Goal: Communication & Community: Answer question/provide support

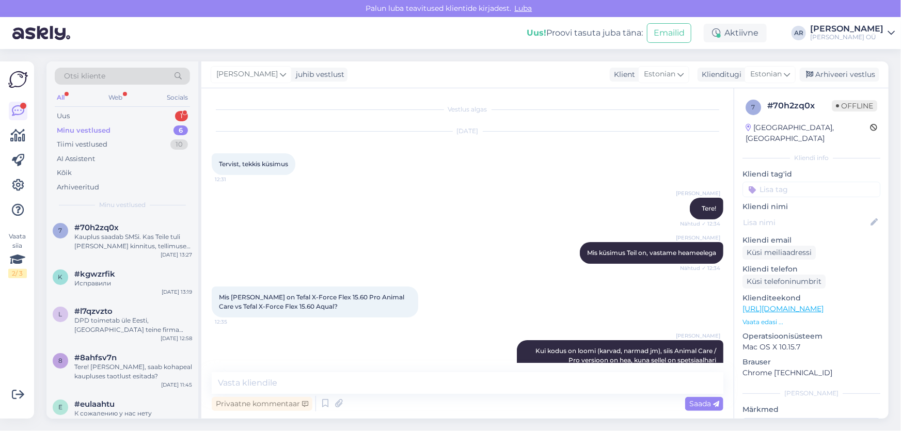
scroll to position [1762, 0]
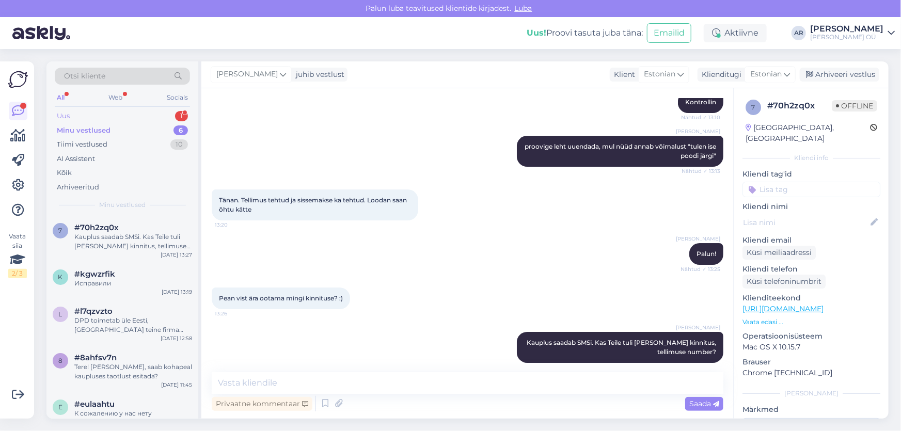
click at [125, 112] on div "Uus 1" at bounding box center [122, 116] width 135 height 14
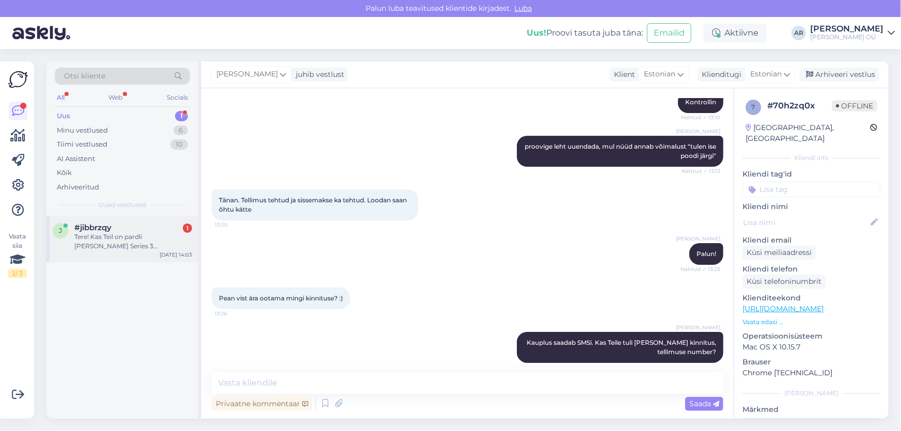
click at [153, 255] on div "j #jibbrzqy 1 Tere! Kas Teil on pardli [PERSON_NAME] Series 3 lõikekassetti? [D…" at bounding box center [122, 239] width 152 height 46
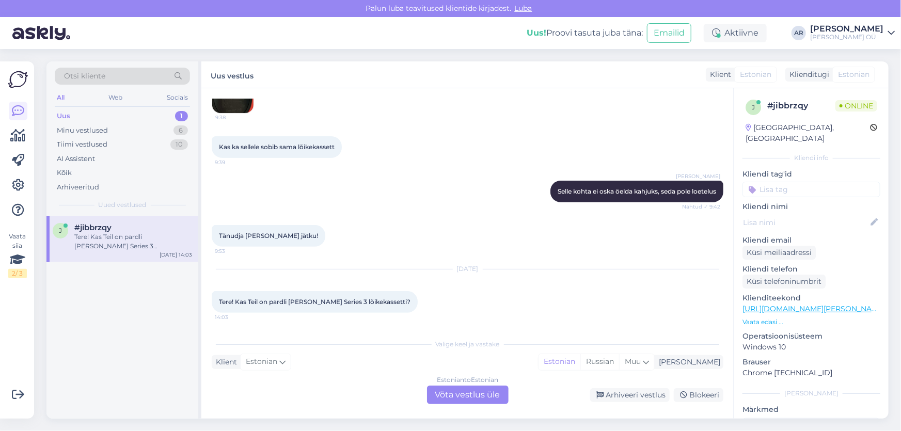
scroll to position [189, 0]
click at [489, 397] on div "Estonian to Estonian Võta vestlus üle" at bounding box center [468, 395] width 82 height 19
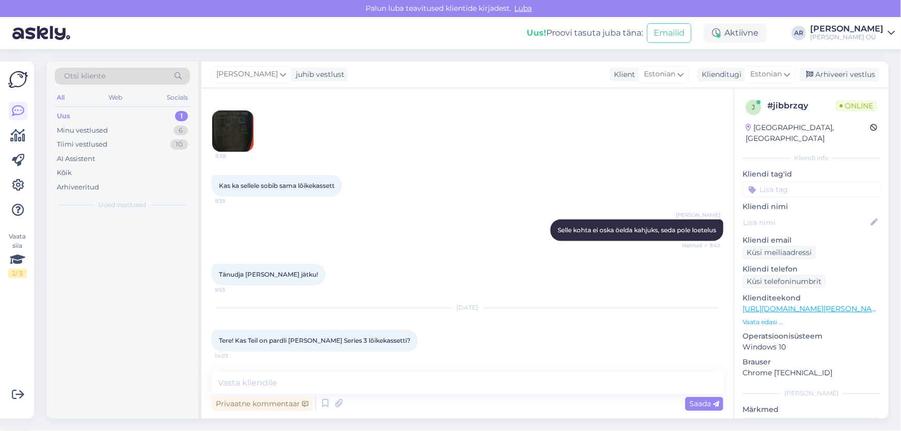
scroll to position [150, 0]
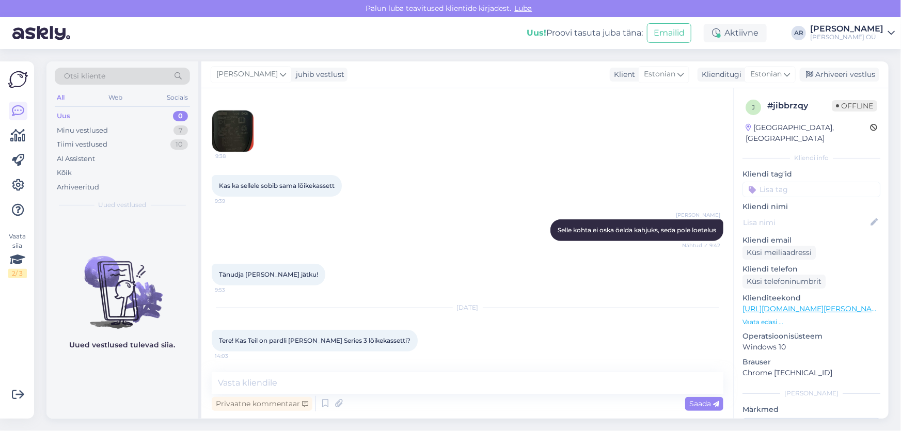
click at [277, 346] on div "Tere! Kas Teil on pardli [PERSON_NAME] Series 3 lõikekassetti? 14:03" at bounding box center [315, 341] width 206 height 22
click at [232, 344] on span "Tere! Kas Teil on pardli [PERSON_NAME] Series 3 lõikekassetti?" at bounding box center [315, 341] width 192 height 8
click at [221, 343] on span "Tere! Kas Teil on pardli [PERSON_NAME] Series 3 lõikekassetti?" at bounding box center [315, 341] width 192 height 8
click at [774, 304] on link "[URL][DOMAIN_NAME][PERSON_NAME]" at bounding box center [814, 308] width 143 height 9
click at [365, 338] on span "Tere! Kas Teil on pardli [PERSON_NAME] Series 3 lõikekassetti?" at bounding box center [315, 341] width 192 height 8
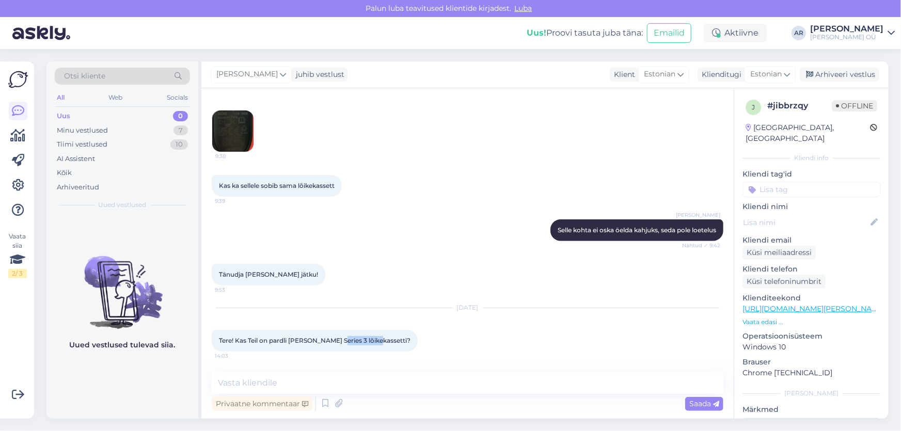
click at [365, 338] on span "Tere! Kas Teil on pardli [PERSON_NAME] Series 3 lõikekassetti?" at bounding box center [315, 341] width 192 height 8
copy div "Tere! Kas Teil on pardli [PERSON_NAME] Series 3 lõikekassetti? 14:03"
click at [313, 374] on textarea at bounding box center [468, 383] width 512 height 22
type textarea "Tere!"
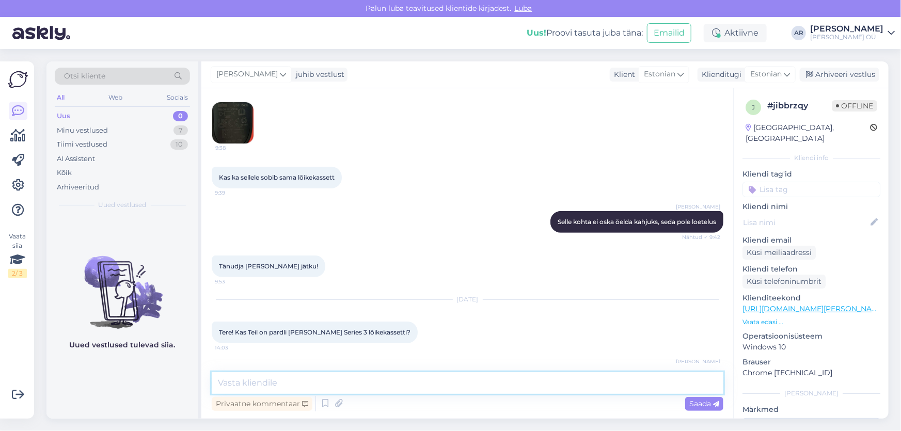
scroll to position [194, 0]
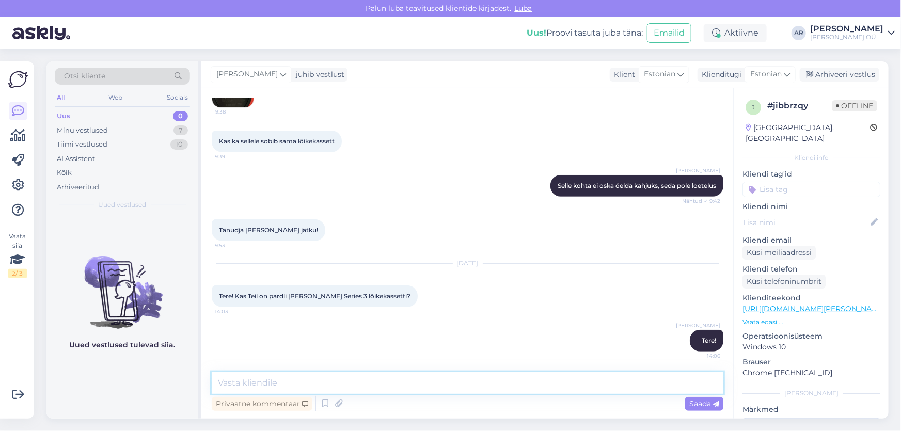
click at [325, 379] on textarea at bounding box center [468, 383] width 512 height 22
paste textarea "[URL][DOMAIN_NAME][PERSON_NAME]"
type textarea "[URL][DOMAIN_NAME][PERSON_NAME]"
click at [770, 304] on link "[URL][DOMAIN_NAME][PERSON_NAME]" at bounding box center [814, 308] width 143 height 9
click at [587, 382] on textarea "[URL][DOMAIN_NAME][PERSON_NAME]" at bounding box center [468, 383] width 512 height 22
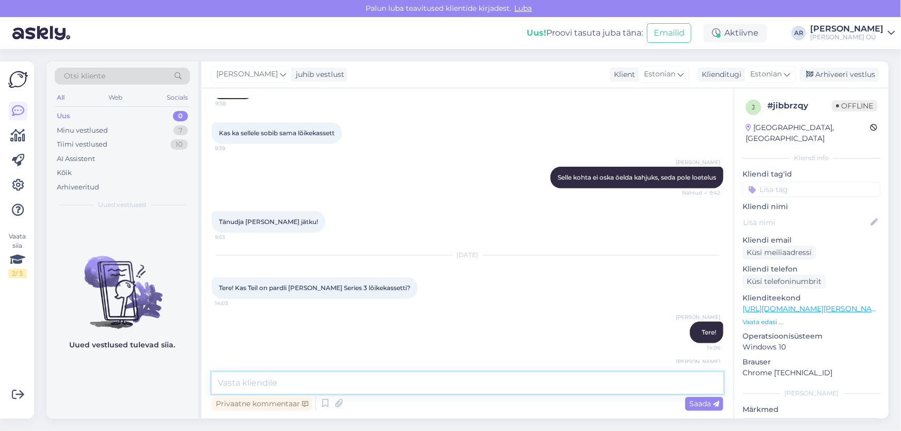
scroll to position [248, 0]
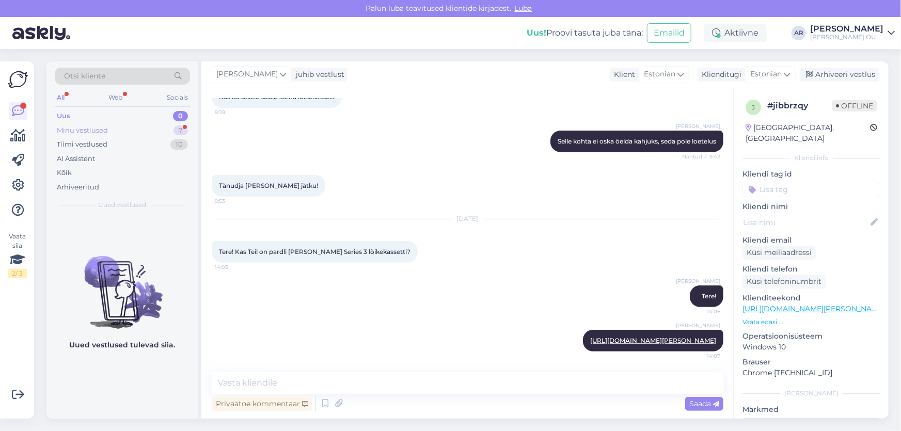
click at [116, 129] on div "Minu vestlused 7" at bounding box center [122, 130] width 135 height 14
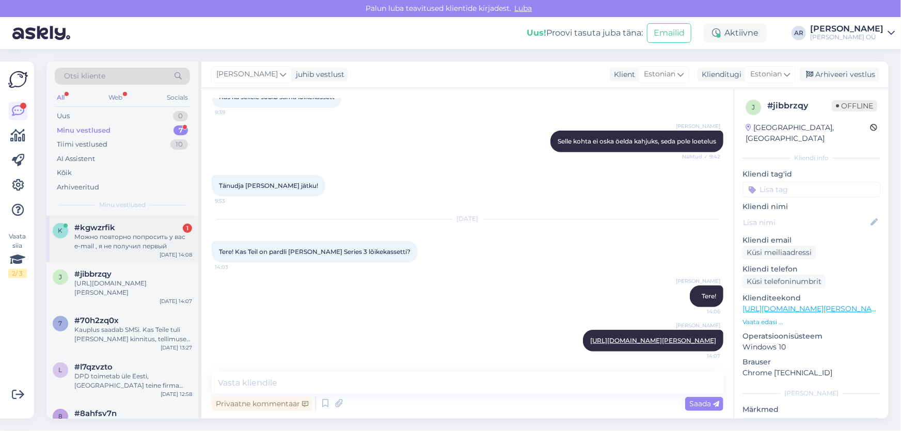
click at [164, 229] on div "#kgwzrfik 1" at bounding box center [133, 227] width 118 height 9
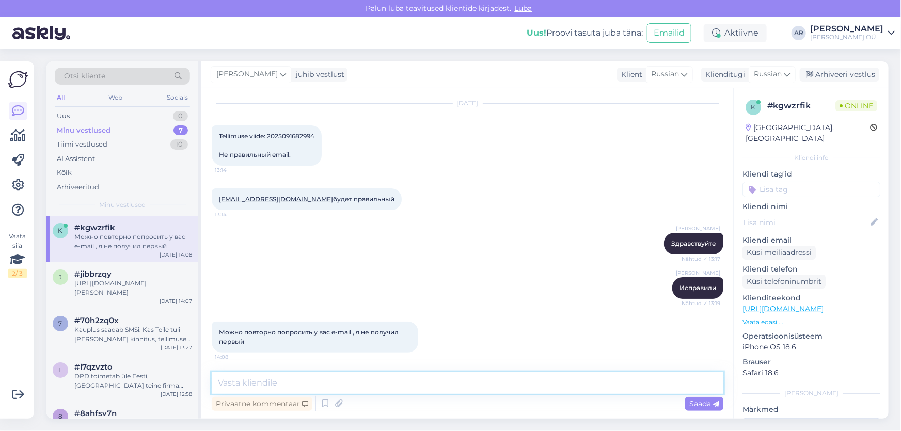
click at [332, 377] on textarea at bounding box center [468, 383] width 512 height 22
click at [301, 132] on span "Tellimuse viide: 2025091682994 Не правильный email." at bounding box center [267, 145] width 96 height 26
click at [300, 132] on span "Tellimuse viide: 2025091682994 Не правильный email." at bounding box center [267, 145] width 96 height 26
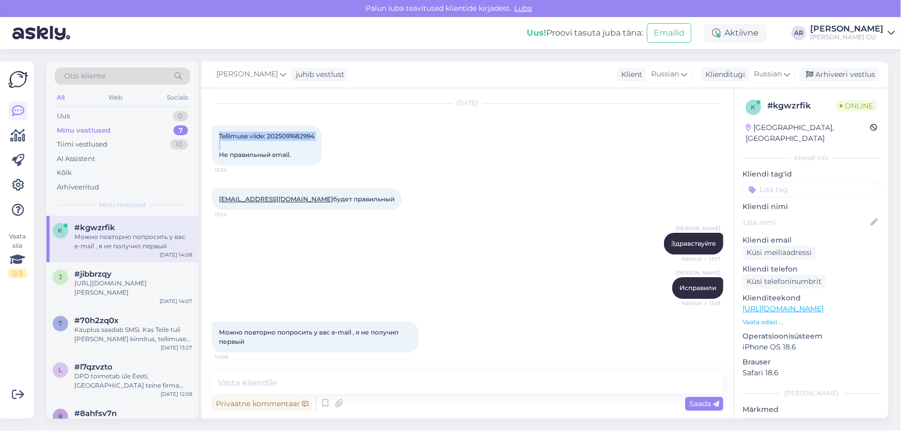
click at [300, 132] on span "Tellimuse viide: 2025091682994 Не правильный email." at bounding box center [267, 145] width 96 height 26
click at [304, 135] on span "Tellimuse viide: 2025091682994 Не правильный email." at bounding box center [267, 145] width 96 height 26
drag, startPoint x: 317, startPoint y: 135, endPoint x: 269, endPoint y: 135, distance: 48.0
click at [269, 135] on div "Tellimuse viide: 2025091682994 Не правильный email. 13:14" at bounding box center [267, 146] width 110 height 40
copy span "2025091682994"
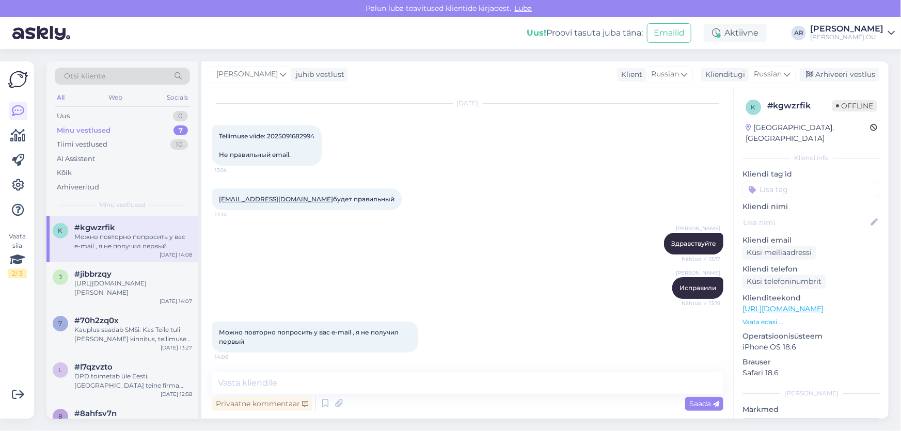
click at [369, 395] on div "Privaatne kommentaar Saada" at bounding box center [468, 404] width 512 height 20
click at [367, 384] on textarea at bounding box center [468, 383] width 512 height 22
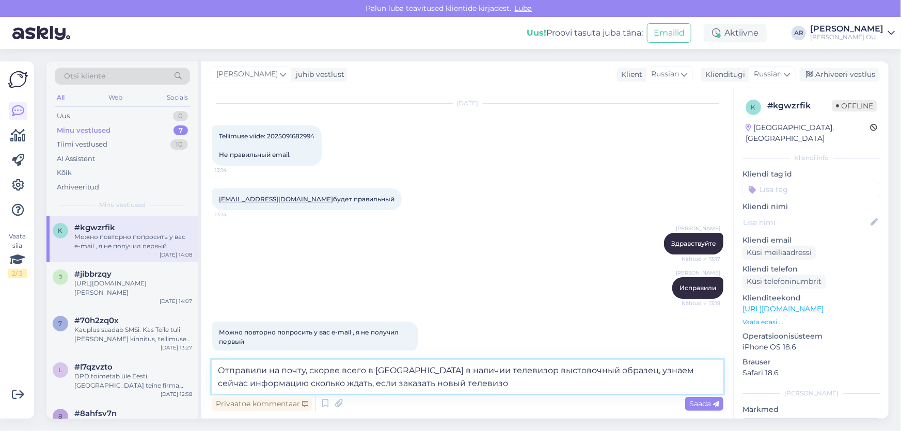
type textarea "Отправили на почту, скорее всего в [GEOGRAPHIC_DATA] в наличии телевизор выстов…"
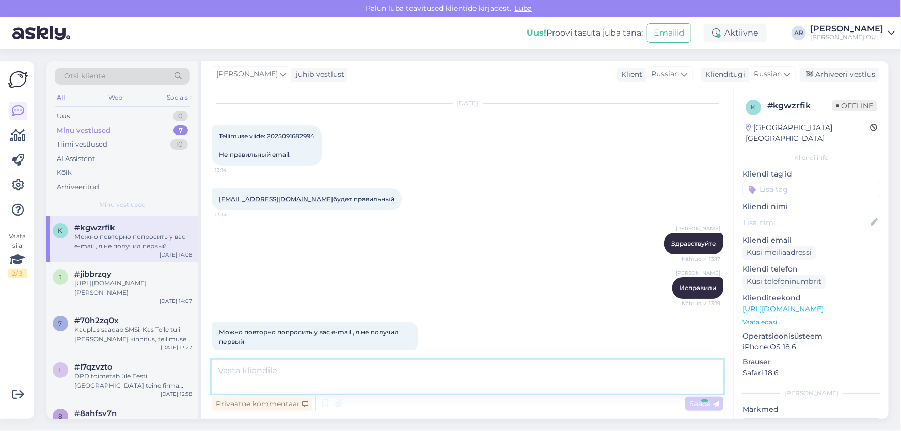
scroll to position [100, 0]
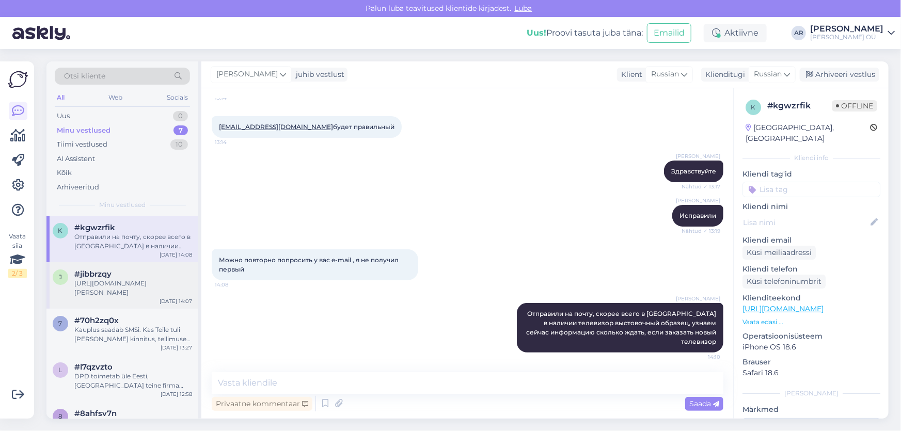
click at [135, 278] on div "#jibbrzqy" at bounding box center [133, 274] width 118 height 9
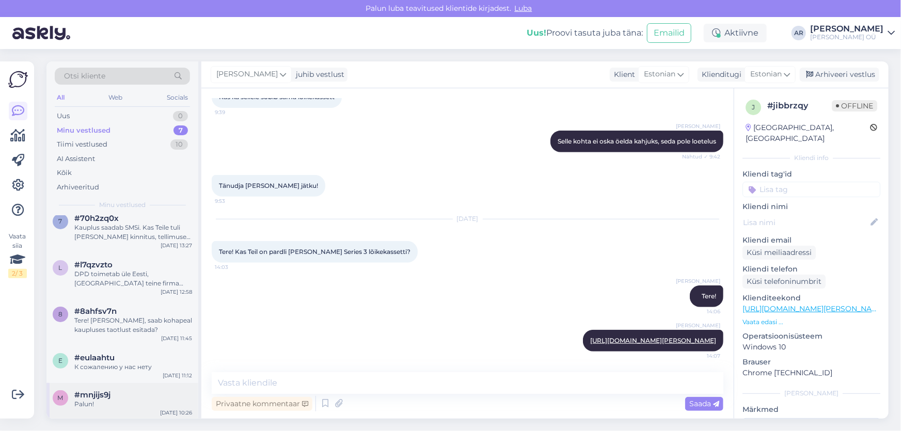
scroll to position [103, 0]
click at [126, 403] on div "Palun!" at bounding box center [133, 403] width 118 height 9
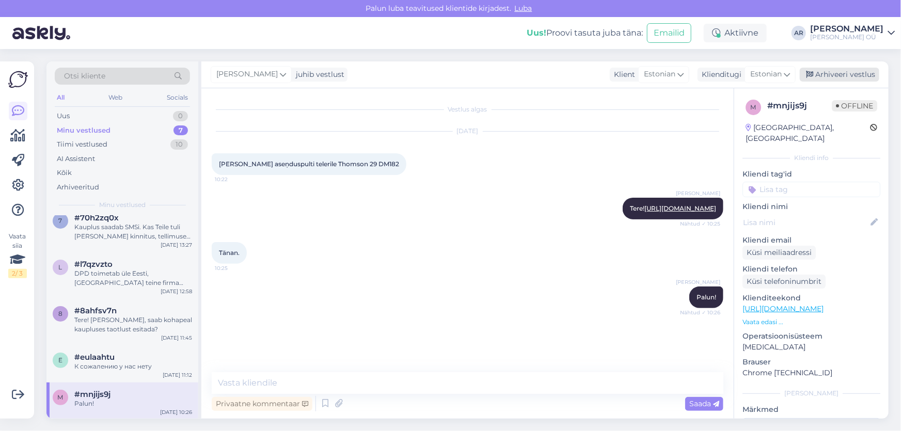
click at [842, 77] on div "Arhiveeri vestlus" at bounding box center [840, 75] width 80 height 14
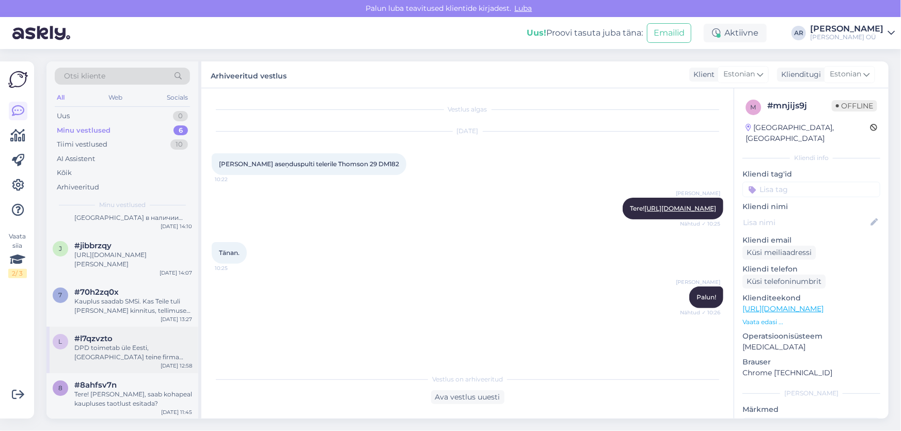
scroll to position [66, 0]
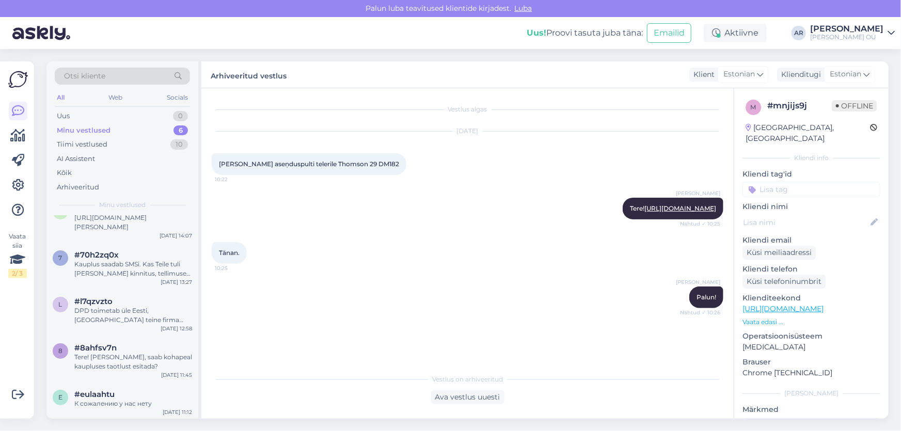
drag, startPoint x: 121, startPoint y: 402, endPoint x: 342, endPoint y: 295, distance: 245.3
click at [121, 403] on div "К сожалению у нас нету" at bounding box center [133, 403] width 118 height 9
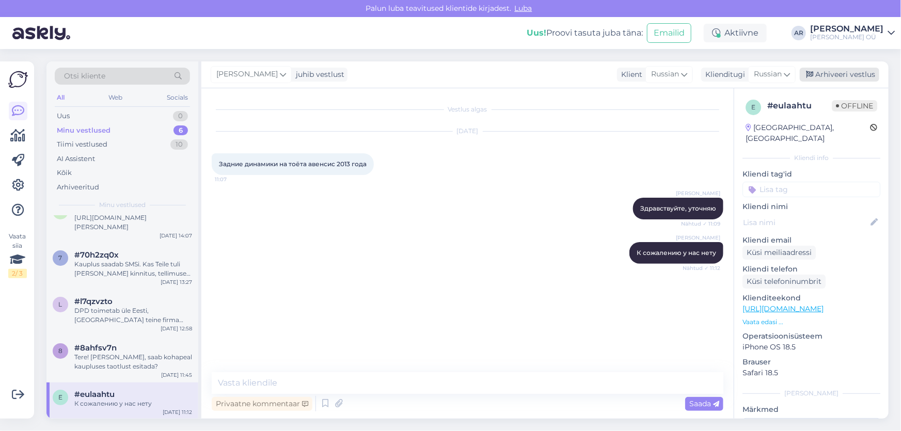
click at [837, 75] on div "Arhiveeri vestlus" at bounding box center [840, 75] width 80 height 14
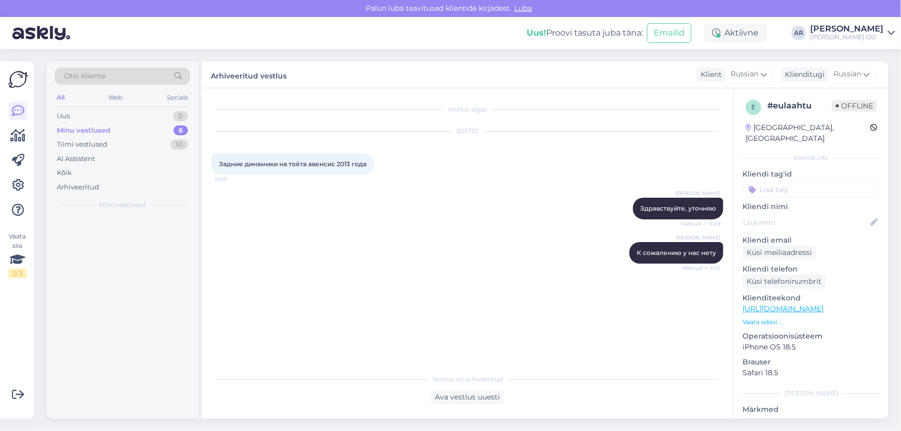
scroll to position [0, 0]
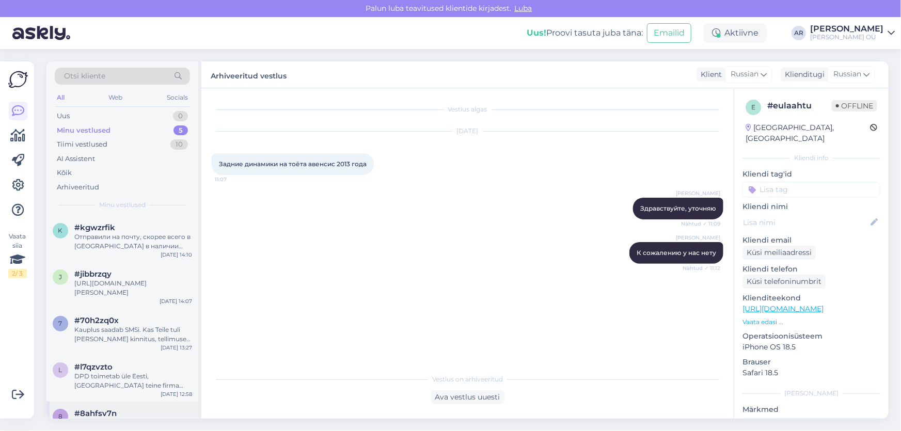
drag, startPoint x: 124, startPoint y: 404, endPoint x: 170, endPoint y: 385, distance: 49.6
click at [124, 404] on div "8 #8ahfsv7n Tere! [PERSON_NAME], saab kohapeal kaupluses taotlust esitada? [DAT…" at bounding box center [122, 425] width 152 height 46
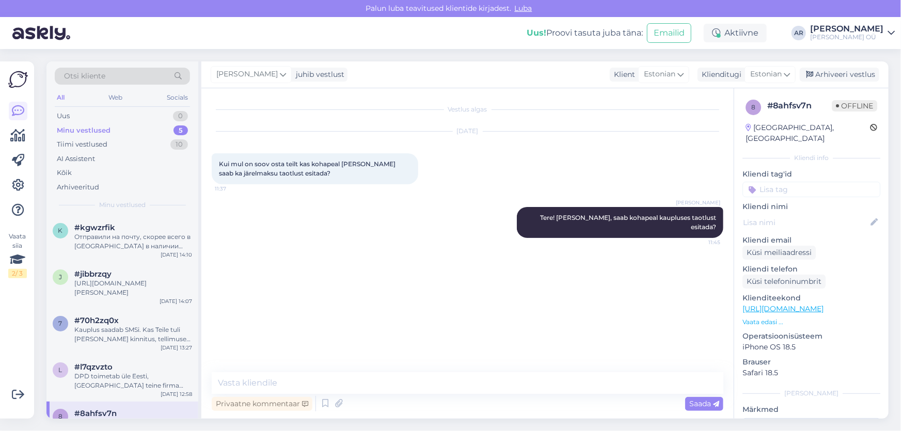
click at [847, 66] on div "[PERSON_NAME] juhib vestlust Klient [DEMOGRAPHIC_DATA] Klienditugi [DEMOGRAPHIC…" at bounding box center [544, 74] width 687 height 27
click at [846, 75] on div "Arhiveeri vestlus" at bounding box center [840, 75] width 80 height 14
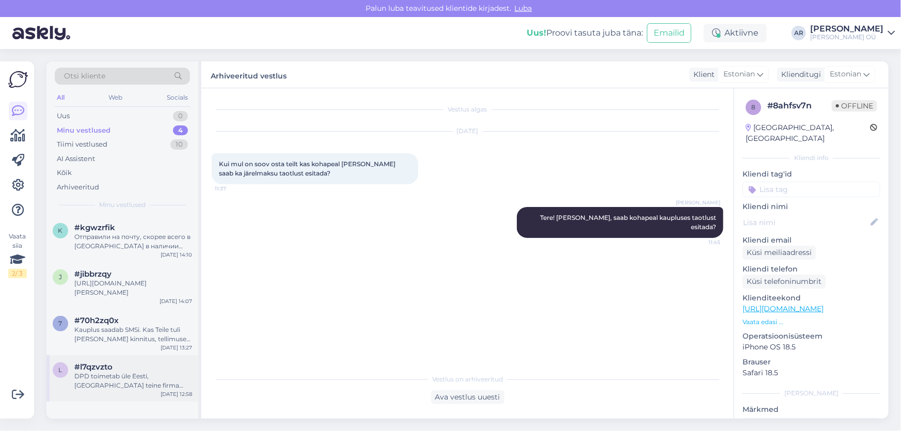
click at [127, 383] on div "DPD toimetab üle Eesti, [GEOGRAPHIC_DATA] teine firma teenindab, kui on vaja nä…" at bounding box center [133, 381] width 118 height 19
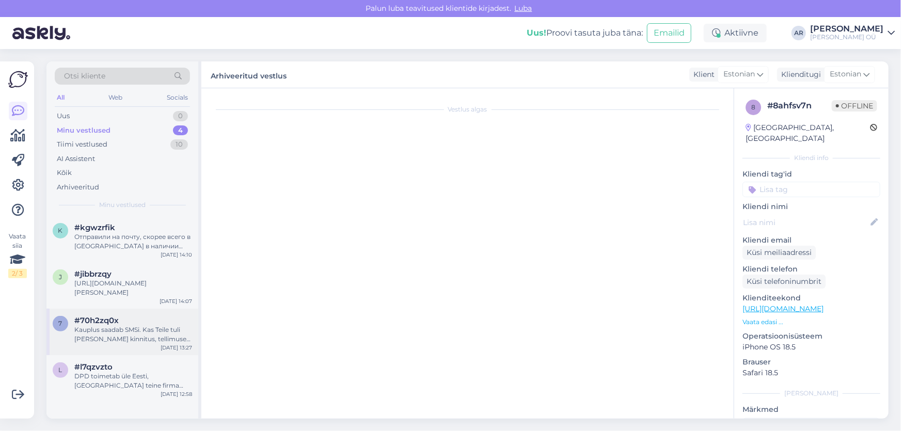
scroll to position [161, 0]
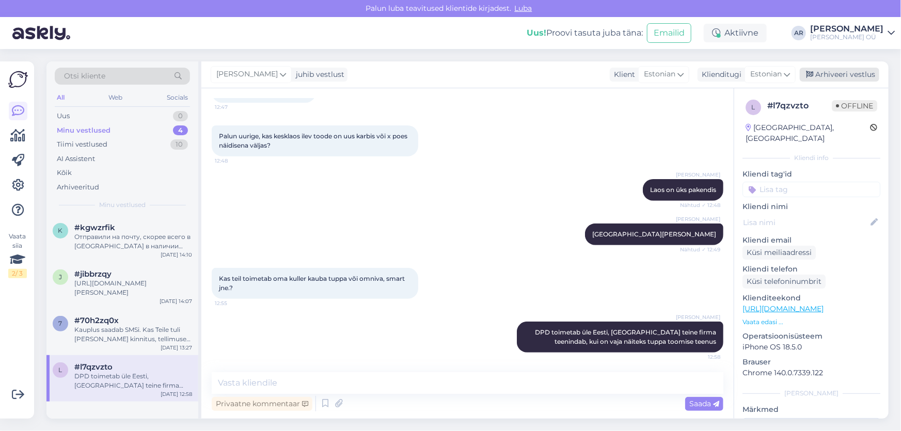
click at [850, 73] on div "Arhiveeri vestlus" at bounding box center [840, 75] width 80 height 14
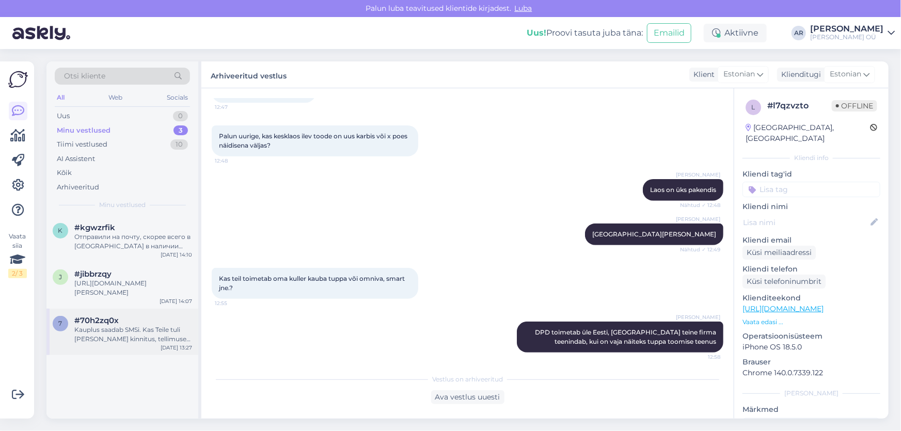
click at [177, 338] on div "Kauplus saadab SMSi. Kas Teile tuli [PERSON_NAME] kinnitus, tellimuse number?" at bounding box center [133, 334] width 118 height 19
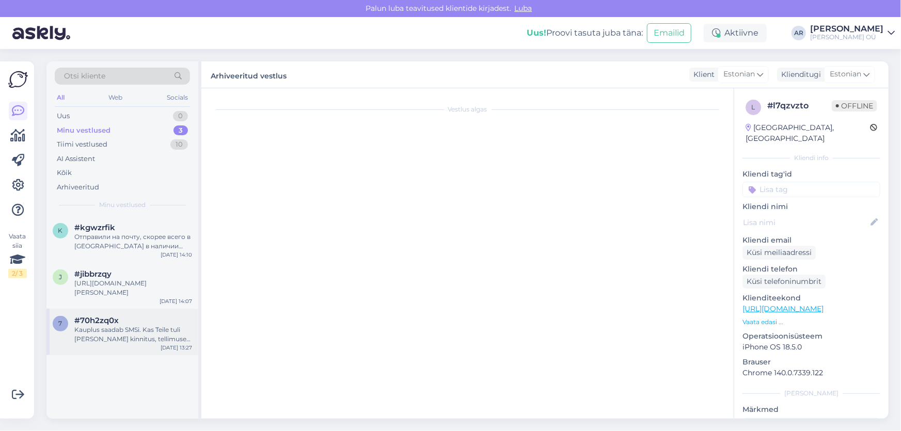
scroll to position [1762, 0]
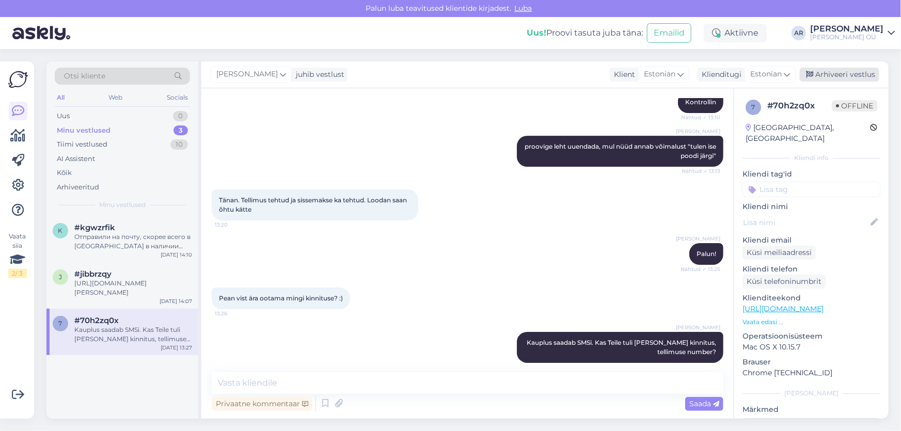
click at [827, 74] on div "Arhiveeri vestlus" at bounding box center [840, 75] width 80 height 14
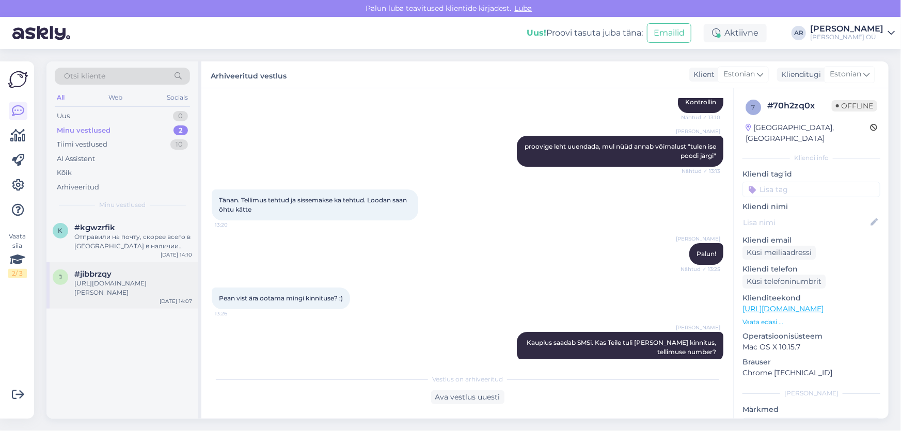
click at [165, 295] on div "[URL][DOMAIN_NAME][PERSON_NAME]" at bounding box center [133, 288] width 118 height 19
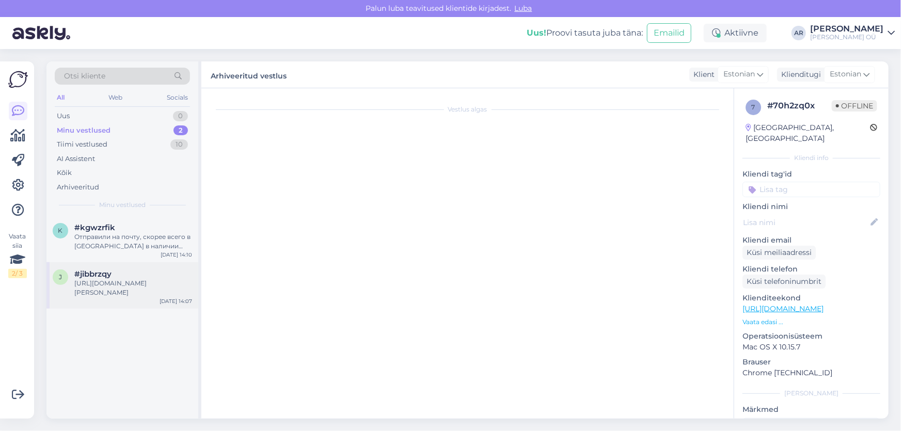
scroll to position [248, 0]
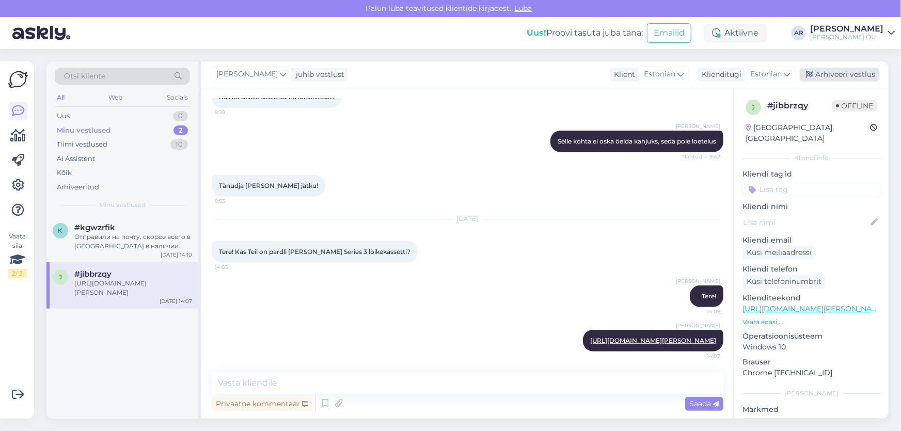
click at [826, 68] on div "Arhiveeri vestlus" at bounding box center [840, 75] width 80 height 14
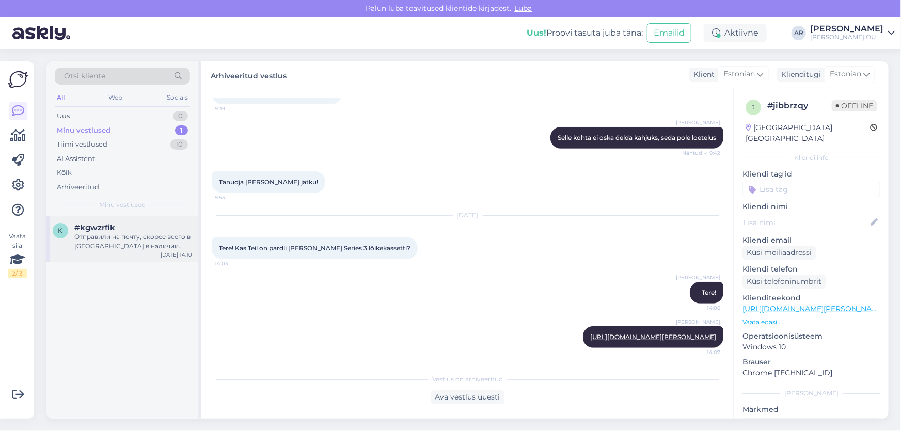
click at [112, 233] on div "Отправили на почту, скорее всего в [GEOGRAPHIC_DATA] в наличии телевизор выстов…" at bounding box center [133, 241] width 118 height 19
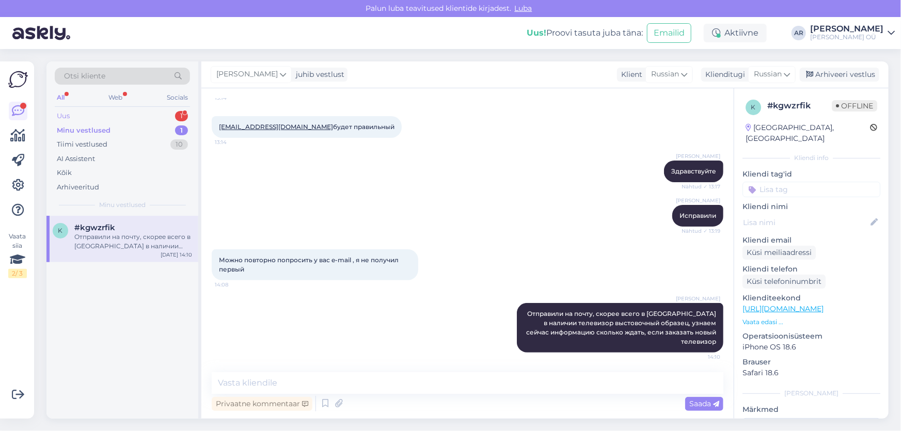
click at [138, 121] on div "Uus 1" at bounding box center [122, 116] width 135 height 14
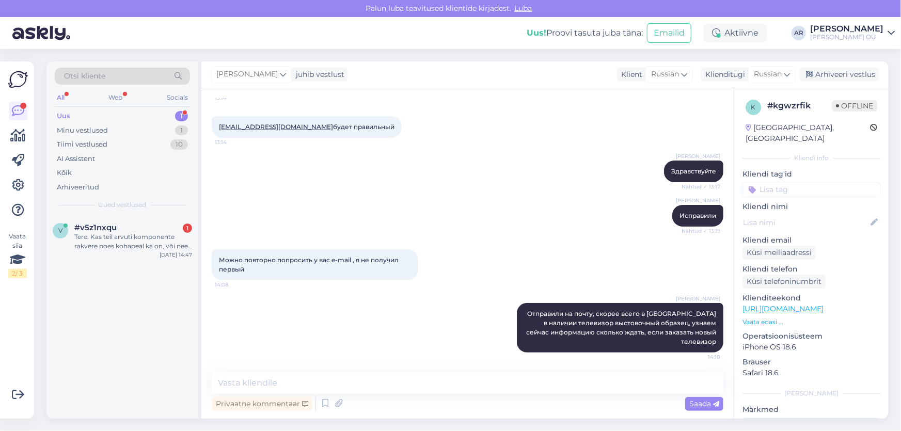
drag, startPoint x: 164, startPoint y: 231, endPoint x: 215, endPoint y: 254, distance: 55.3
click at [164, 230] on div "#v5z1nxqu 1" at bounding box center [133, 227] width 118 height 9
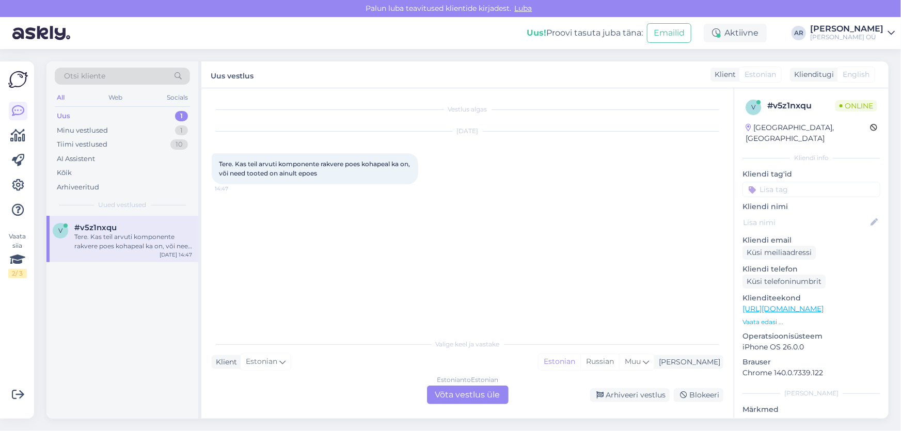
click at [761, 304] on link "[URL][DOMAIN_NAME]" at bounding box center [783, 308] width 81 height 9
click at [449, 392] on div "Estonian to Estonian Võta vestlus üle" at bounding box center [468, 395] width 82 height 19
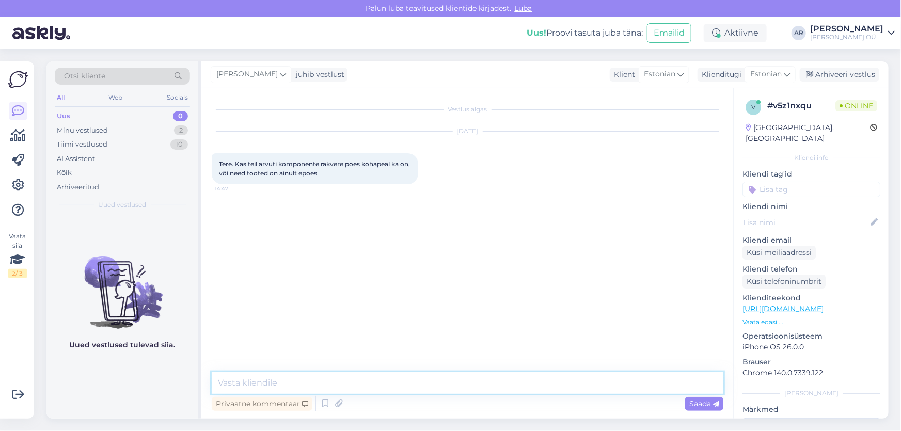
click at [317, 386] on textarea at bounding box center [468, 383] width 512 height 22
type textarea "Tere! Praktiliselt kõik tellitavad, kohapeal ei ole"
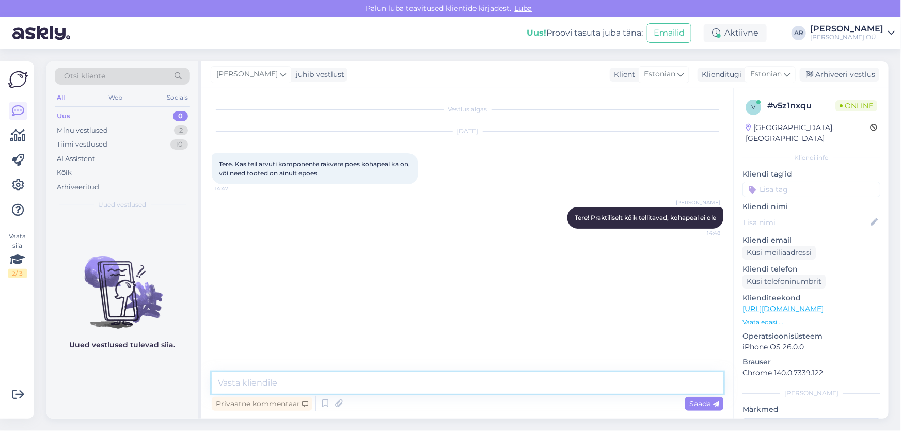
click at [222, 381] on textarea at bounding box center [468, 383] width 512 height 22
type textarea "Mis toode huvitab?"
click at [382, 385] on textarea at bounding box center [468, 383] width 512 height 22
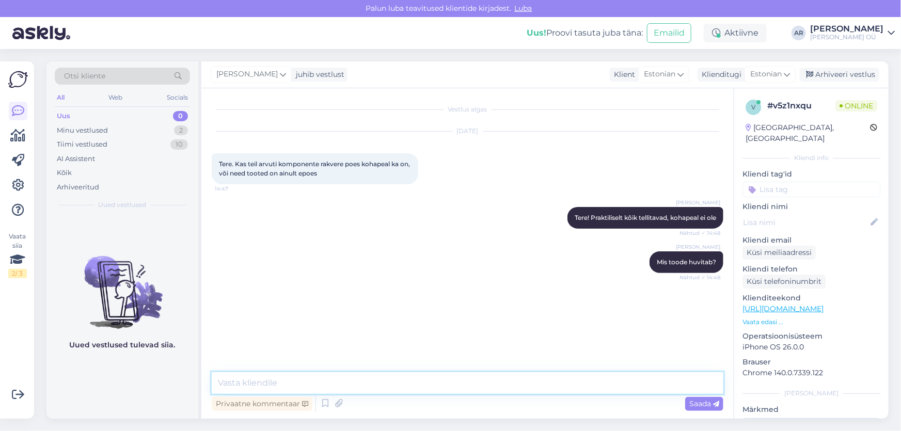
click at [371, 382] on textarea at bounding box center [468, 383] width 512 height 22
click at [336, 387] on textarea at bounding box center [468, 383] width 512 height 22
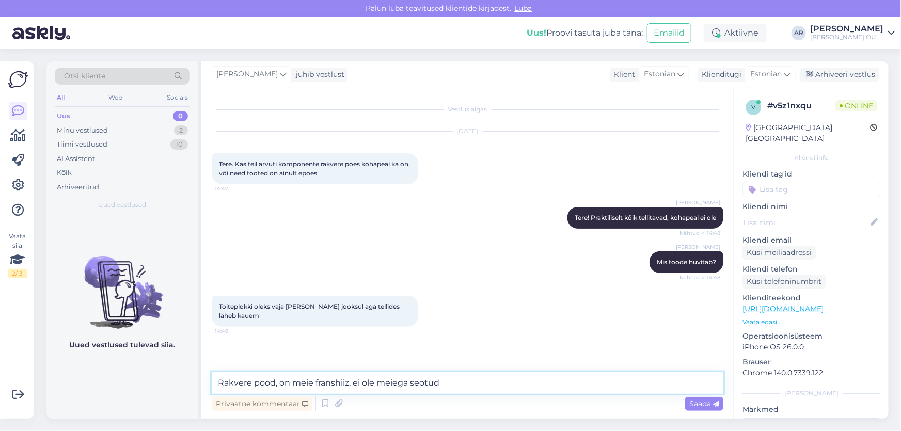
click at [480, 383] on textarea "Rakvere pood, on meie franshiiz, ei ole meiega seotud" at bounding box center [468, 383] width 512 height 22
type textarea "Rakvere pood, on meie franshiiz, ei ole meiega seotud"
paste textarea "Rakvere pood on frantsiisipõhine ja ei ole meie ettevõttega otseselt seotud."
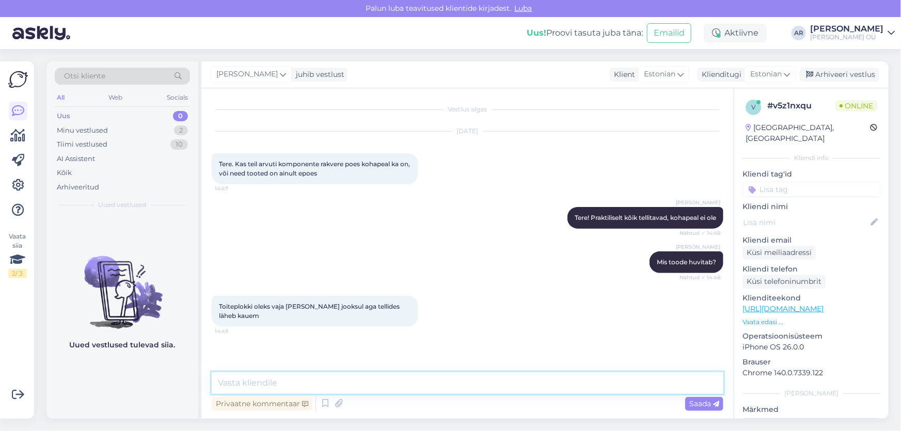
type textarea "Rakvere pood on frantsiisipõhine ja ei ole meie ettevõttega otseselt seotud."
click at [584, 389] on textarea "Rakvere pood on frantsiisipõhine ja ei ole meie ettevõttega otseselt seotud." at bounding box center [468, 383] width 512 height 22
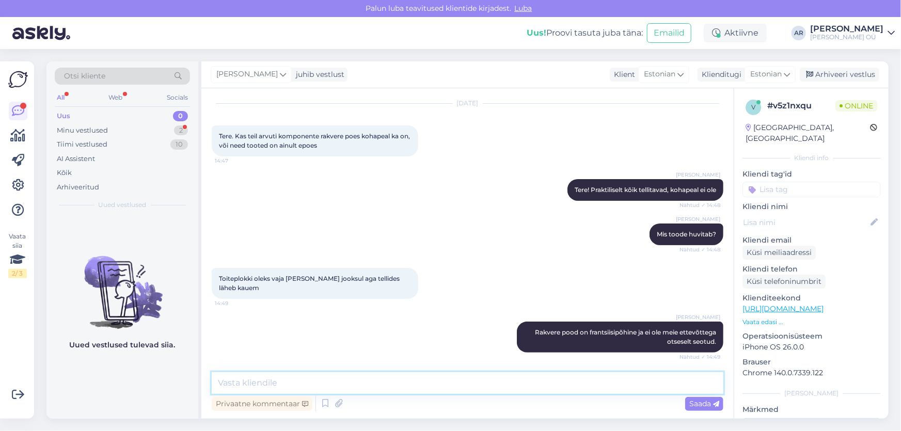
scroll to position [72, 0]
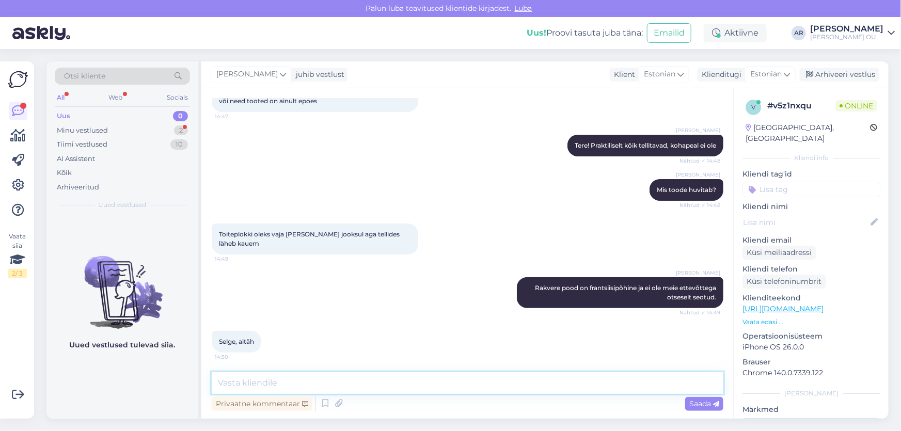
click at [300, 380] on textarea at bounding box center [468, 383] width 512 height 22
type textarea "З"
type textarea "Palun!"
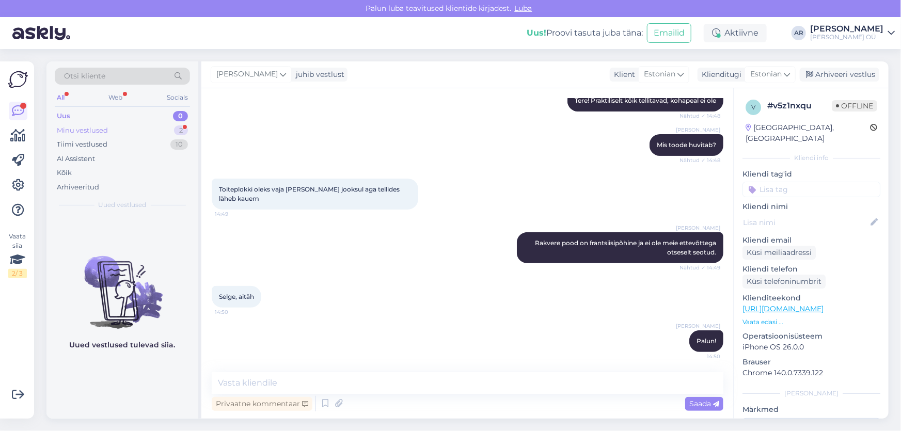
click at [112, 127] on div "Minu vestlused 2" at bounding box center [122, 130] width 135 height 14
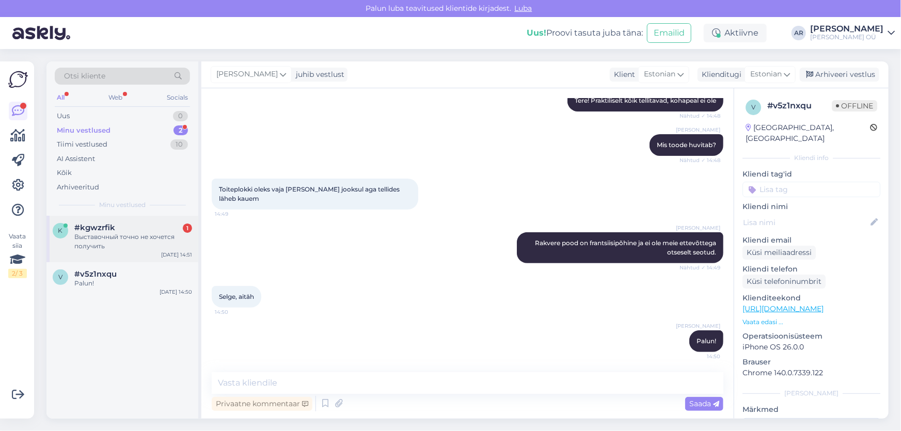
click at [146, 254] on div "k #kgwzrfik 1 Выставочный точно не хочется получить [DATE] 14:51" at bounding box center [122, 239] width 152 height 46
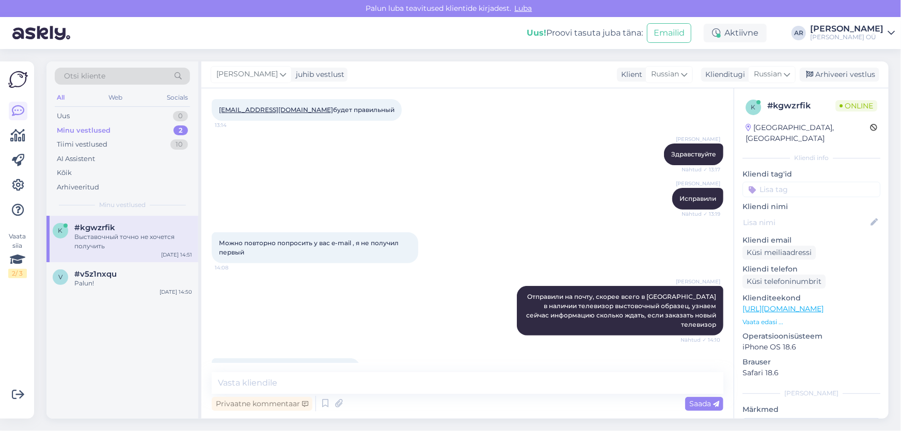
scroll to position [145, 0]
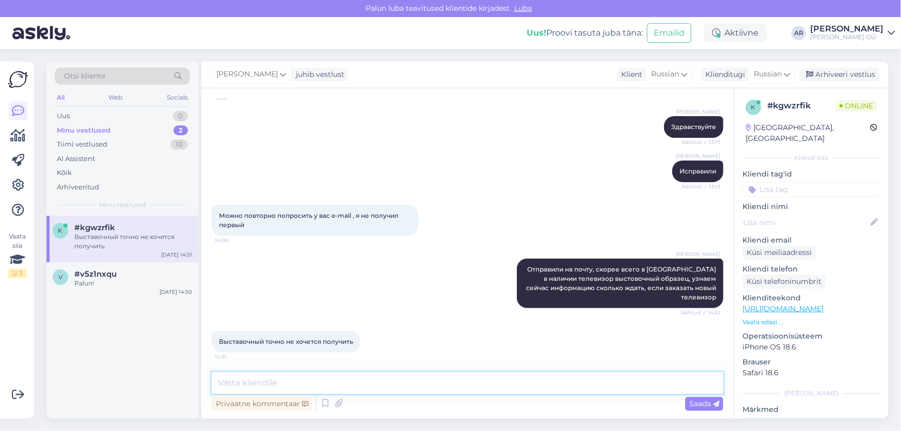
click at [387, 384] on textarea at bounding box center [468, 383] width 512 height 22
type textarea "отправили вам письмо на почту"
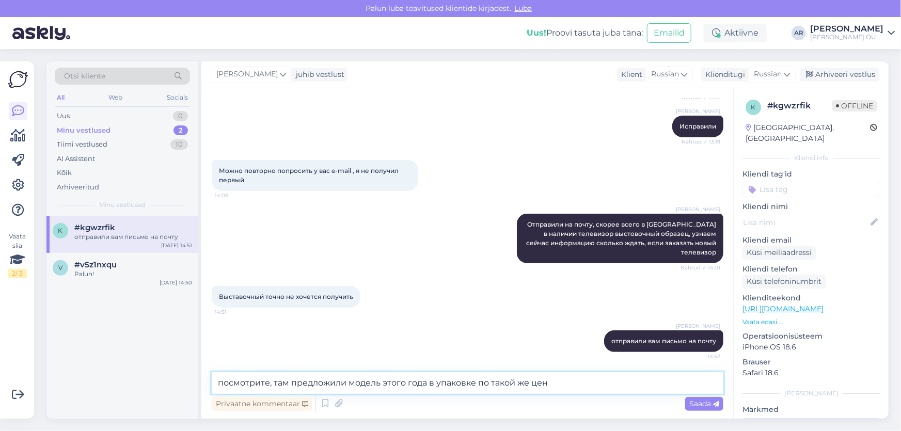
type textarea "посмотрите, там предложили модель этого года в упаковке по такой же цене"
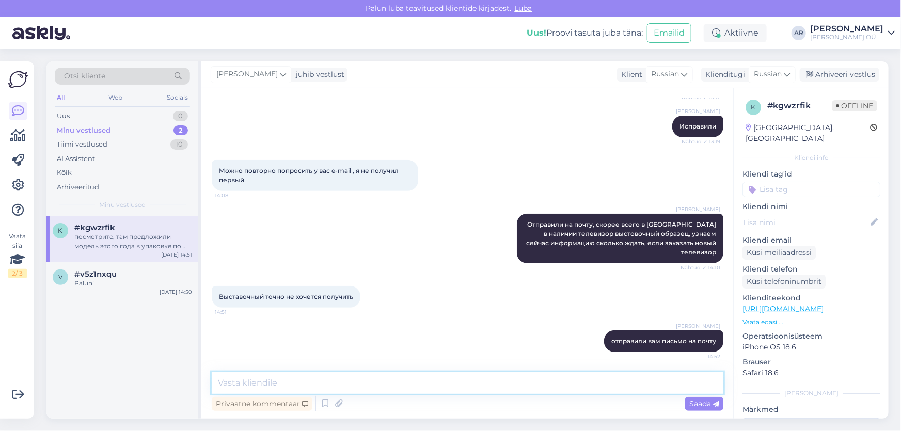
scroll to position [243, 0]
